Goal: Find specific page/section: Find specific page/section

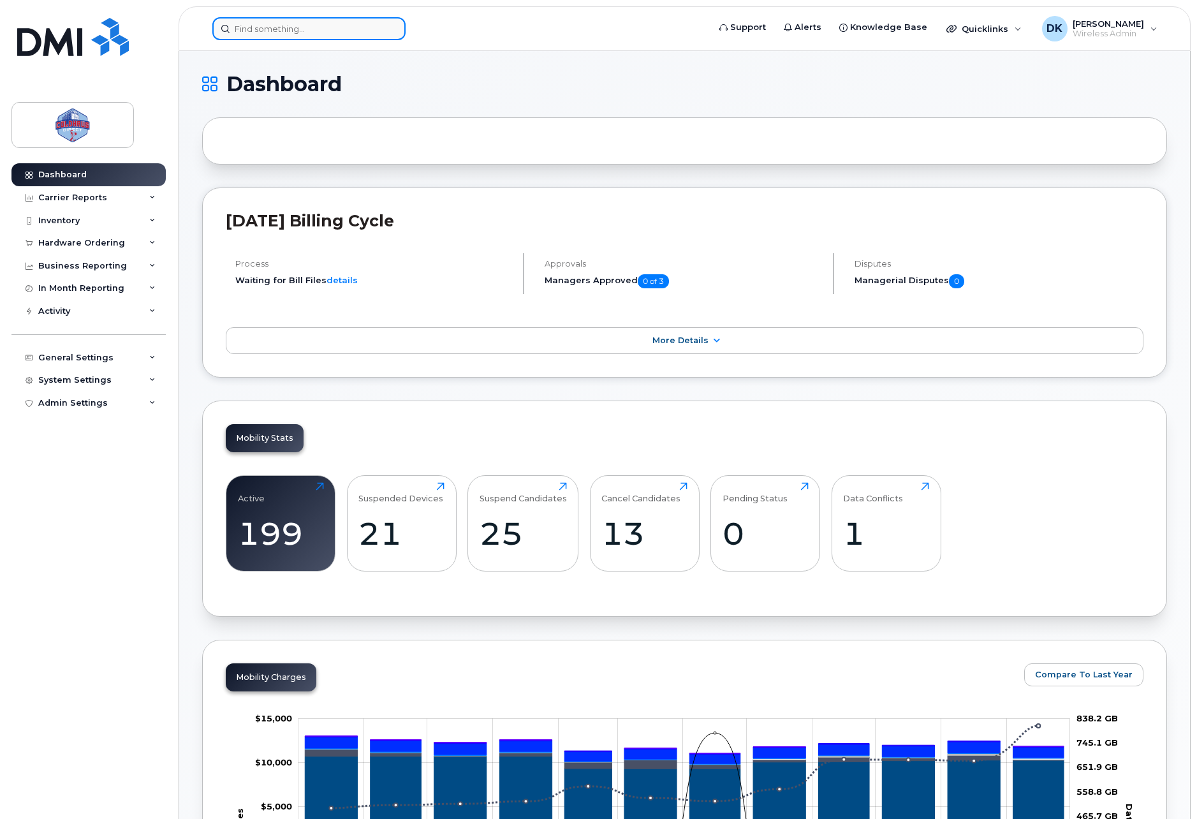
click at [306, 30] on input at bounding box center [308, 28] width 193 height 23
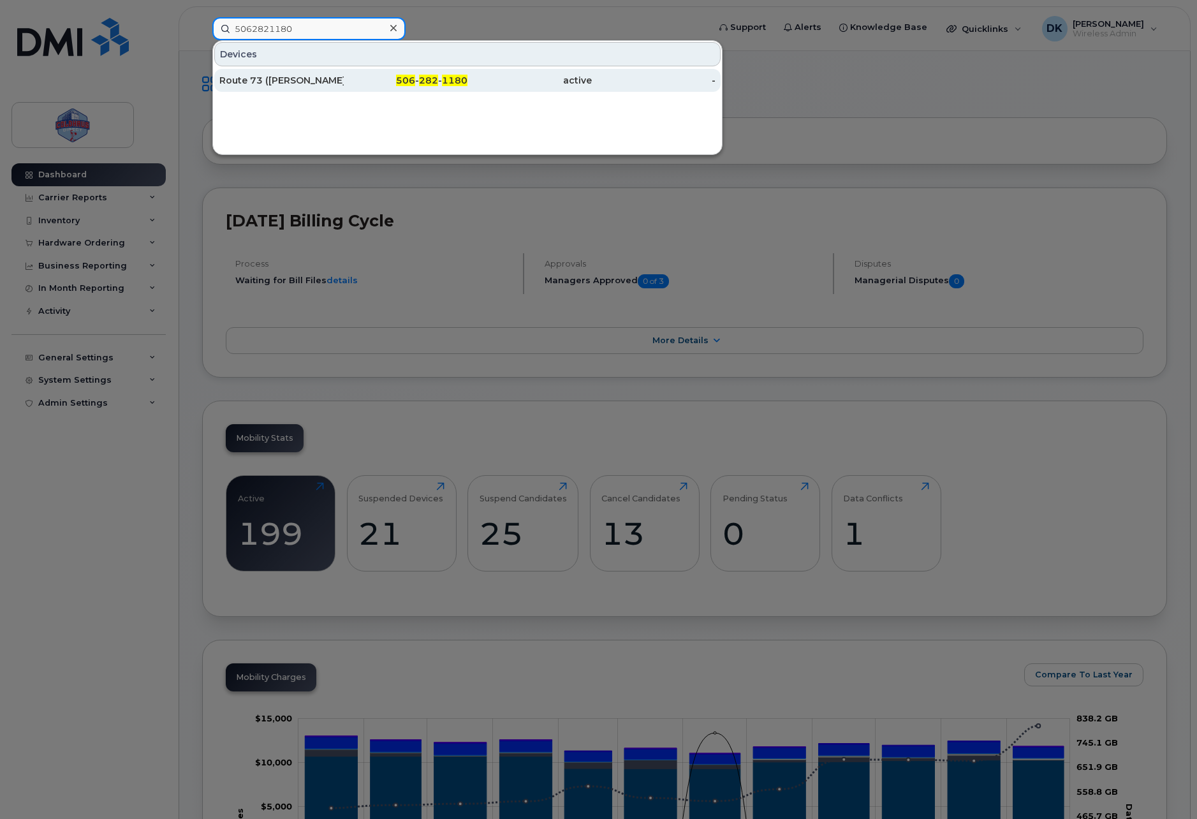
type input "5062821180"
click at [328, 81] on div "Route 73 (Brendon Ryder)" at bounding box center [281, 80] width 124 height 13
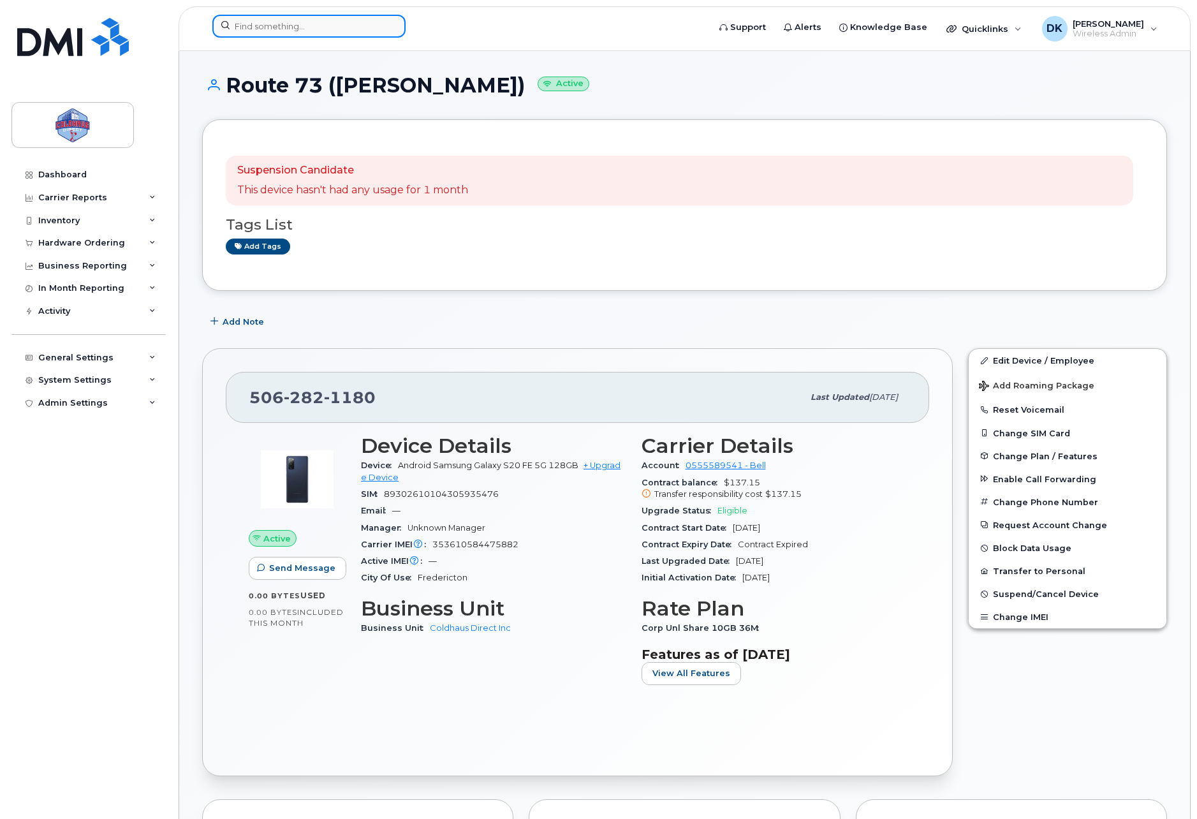
click at [258, 18] on input at bounding box center [308, 26] width 193 height 23
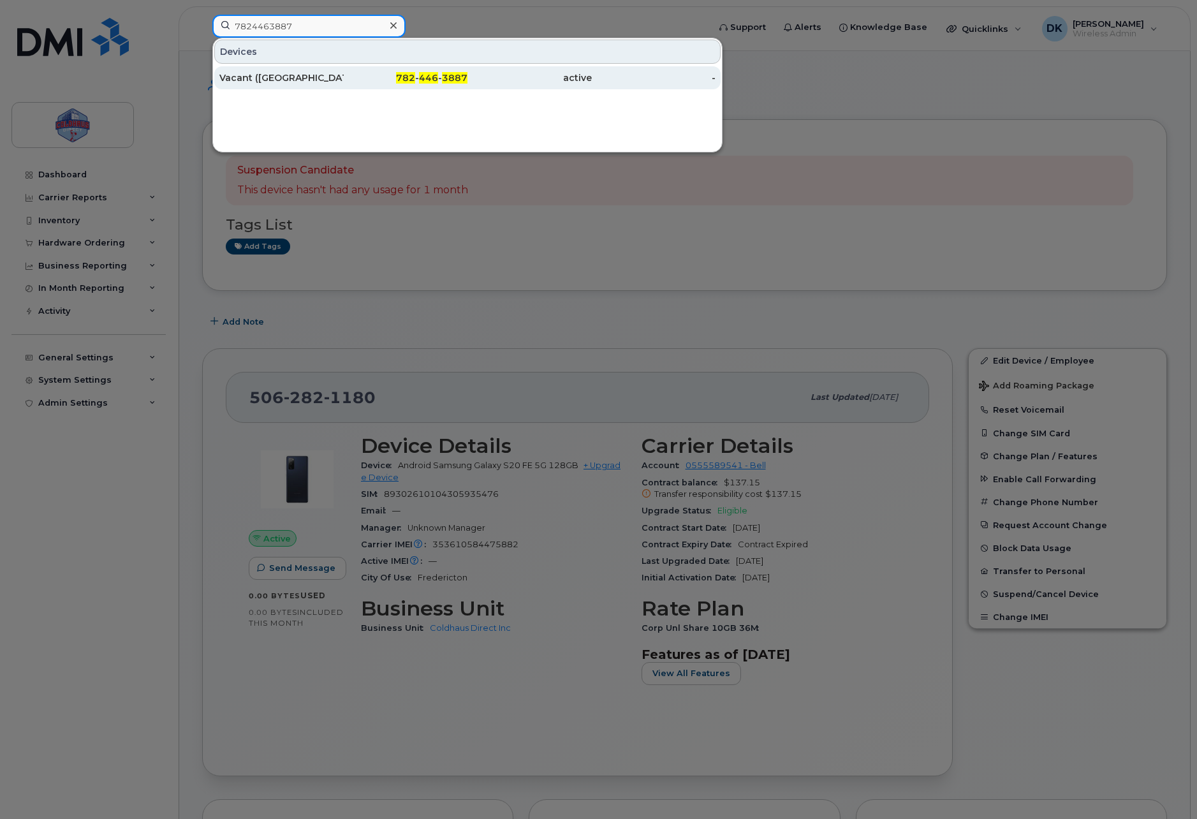
type input "7824463887"
click at [289, 80] on div "Vacant ([GEOGRAPHIC_DATA])" at bounding box center [281, 77] width 124 height 13
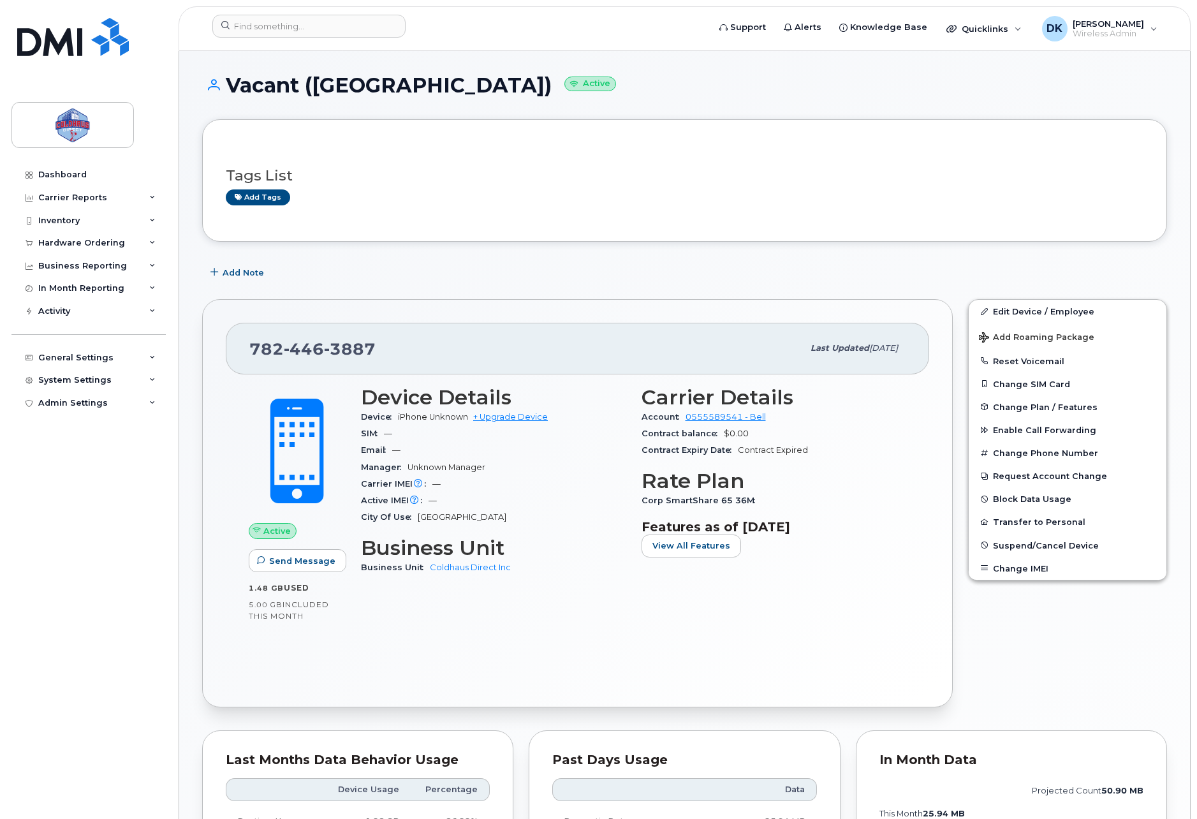
click at [801, 288] on div "Tags List Add tags Add Note [PHONE_NUMBER] Last updated [DATE] Active Send Mess…" at bounding box center [684, 696] width 965 height 1155
click at [1073, 642] on div "Edit Device / Employee Add Roaming Package Reset Voicemail Change SIM Card Chan…" at bounding box center [1067, 502] width 214 height 423
